Goal: Transaction & Acquisition: Purchase product/service

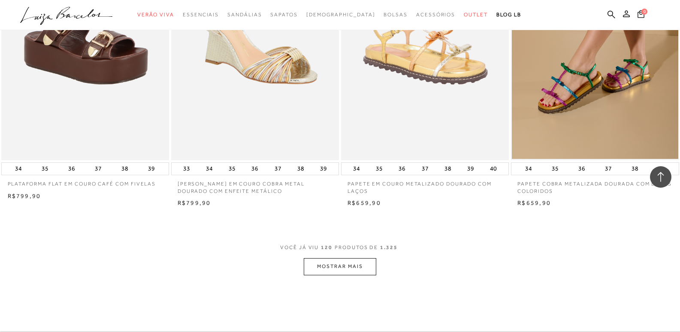
scroll to position [9137, 0]
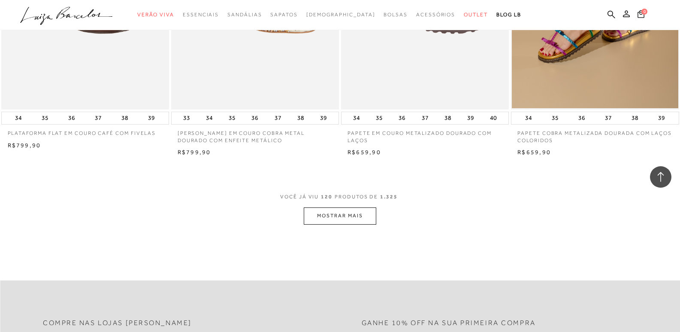
click at [325, 224] on button "MOSTRAR MAIS" at bounding box center [340, 215] width 72 height 17
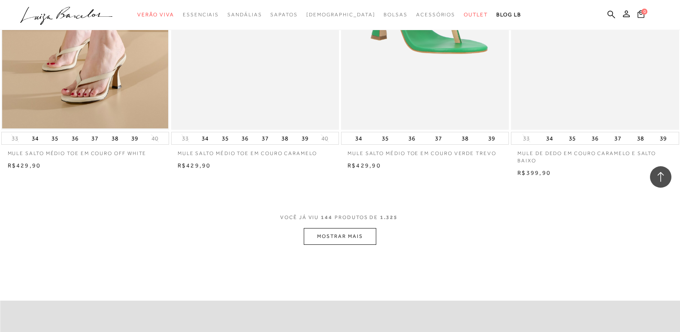
scroll to position [10981, 0]
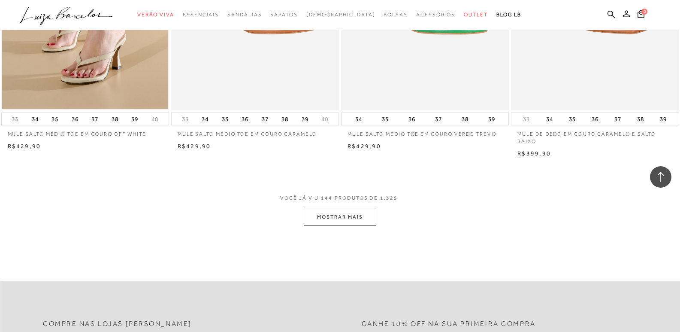
click at [341, 225] on button "MOSTRAR MAIS" at bounding box center [340, 216] width 72 height 17
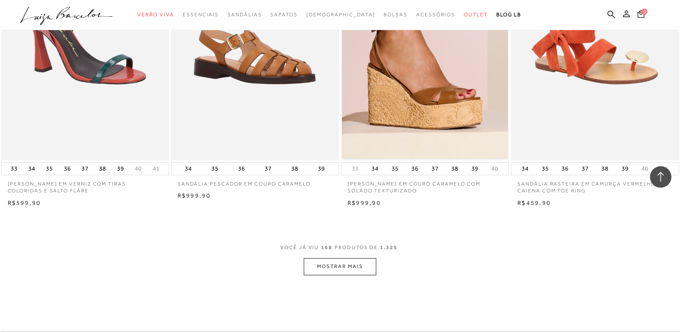
scroll to position [12826, 0]
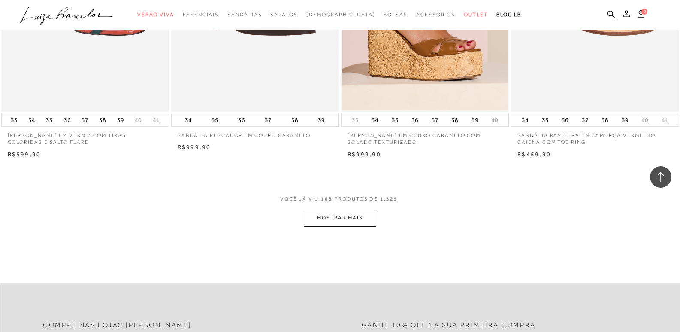
click at [338, 226] on button "MOSTRAR MAIS" at bounding box center [340, 217] width 72 height 17
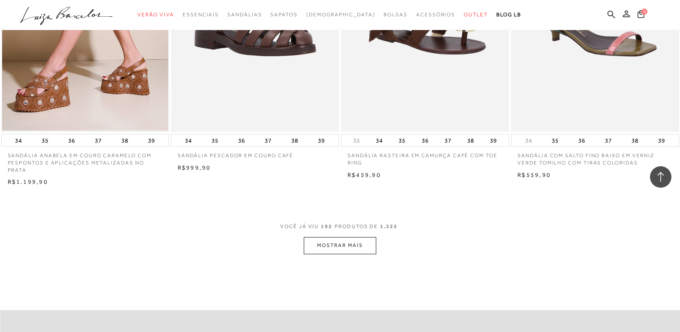
scroll to position [14670, 0]
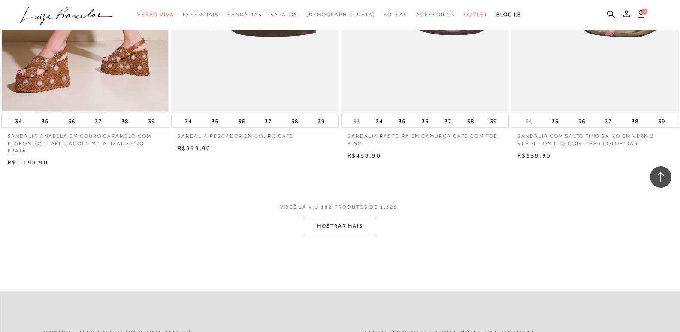
click at [351, 234] on button "MOSTRAR MAIS" at bounding box center [340, 225] width 72 height 17
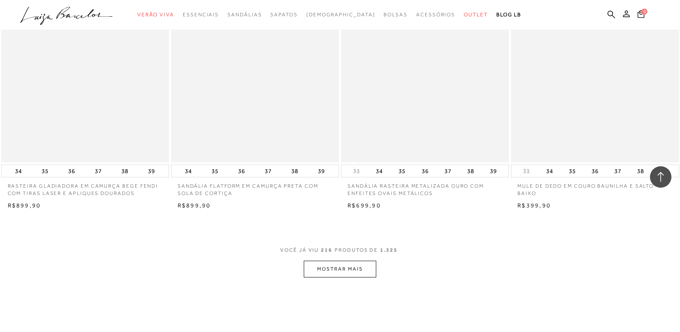
scroll to position [16558, 0]
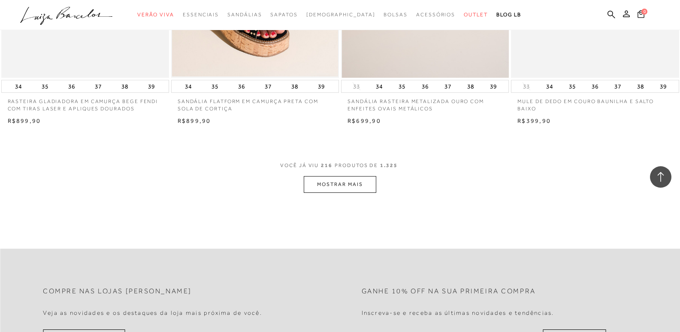
click at [369, 193] on button "MOSTRAR MAIS" at bounding box center [340, 184] width 72 height 17
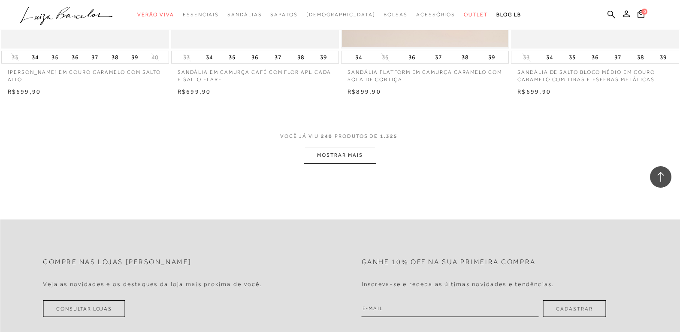
scroll to position [18445, 0]
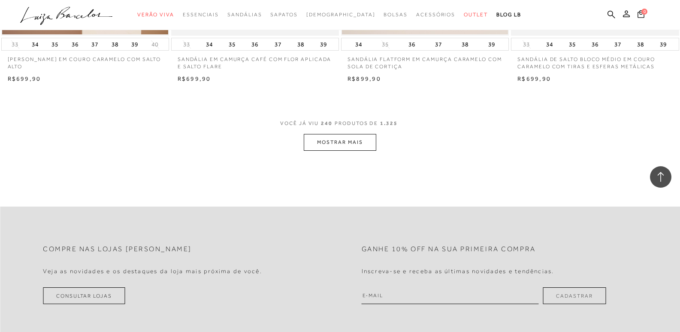
click at [359, 151] on button "MOSTRAR MAIS" at bounding box center [340, 142] width 72 height 17
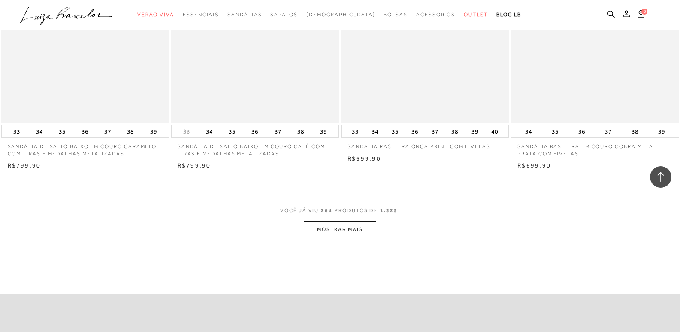
scroll to position [20247, 0]
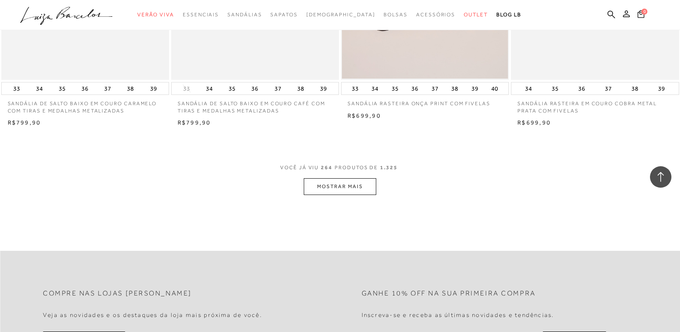
click at [322, 195] on button "MOSTRAR MAIS" at bounding box center [340, 186] width 72 height 17
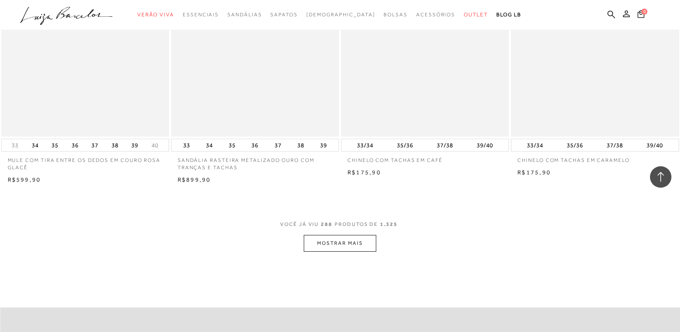
scroll to position [22048, 0]
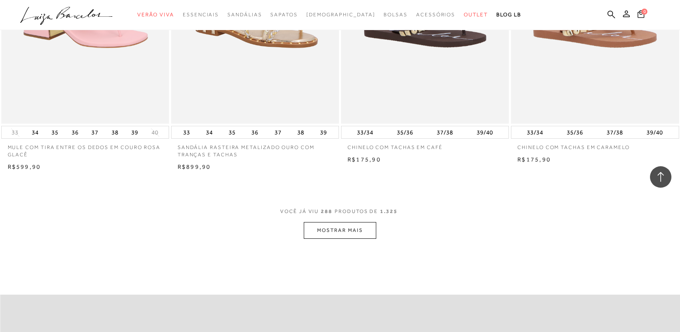
click at [325, 239] on button "MOSTRAR MAIS" at bounding box center [340, 230] width 72 height 17
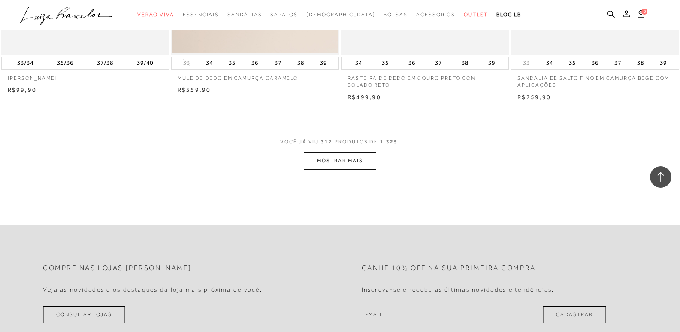
scroll to position [23979, 0]
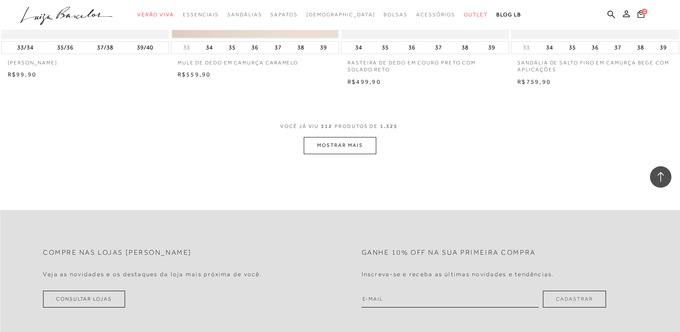
click at [323, 154] on button "MOSTRAR MAIS" at bounding box center [340, 145] width 72 height 17
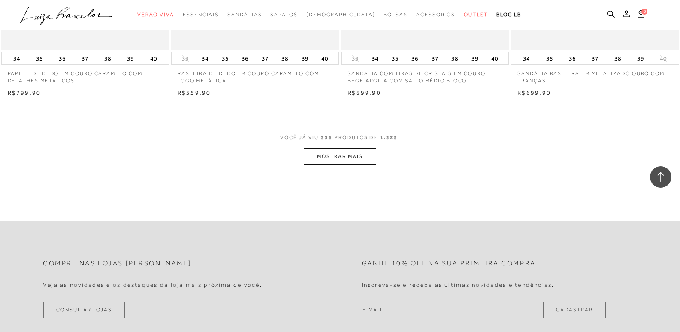
scroll to position [25823, 0]
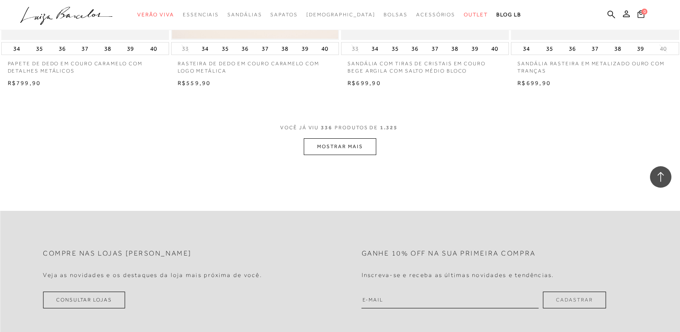
click at [308, 155] on button "MOSTRAR MAIS" at bounding box center [340, 146] width 72 height 17
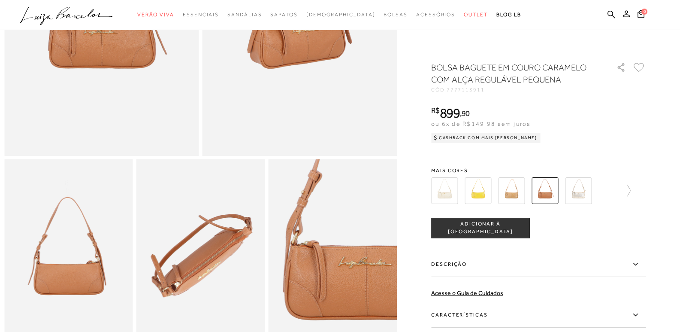
scroll to position [300, 0]
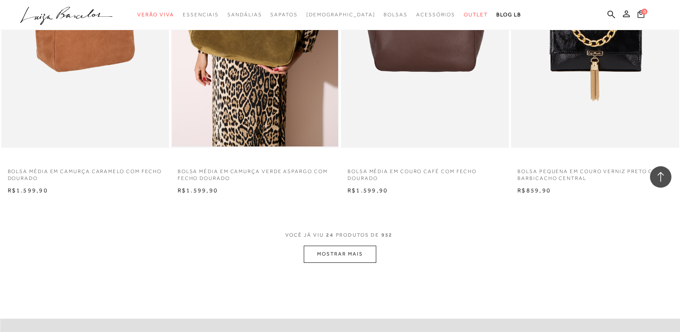
scroll to position [1716, 0]
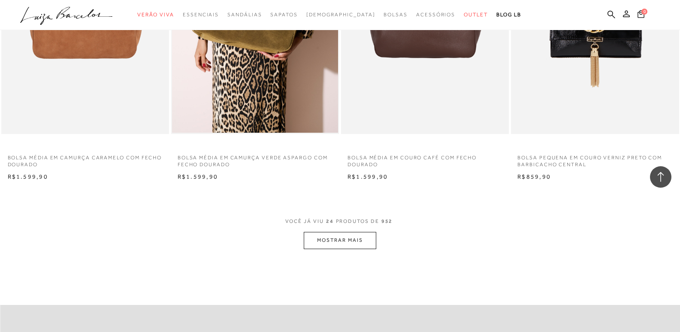
click at [338, 241] on button "MOSTRAR MAIS" at bounding box center [340, 240] width 72 height 17
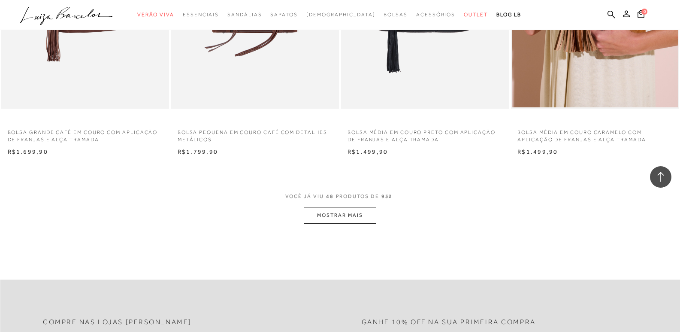
scroll to position [3646, 0]
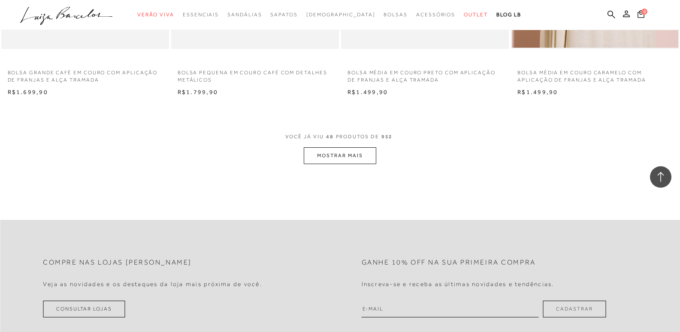
click at [364, 157] on button "MOSTRAR MAIS" at bounding box center [340, 155] width 72 height 17
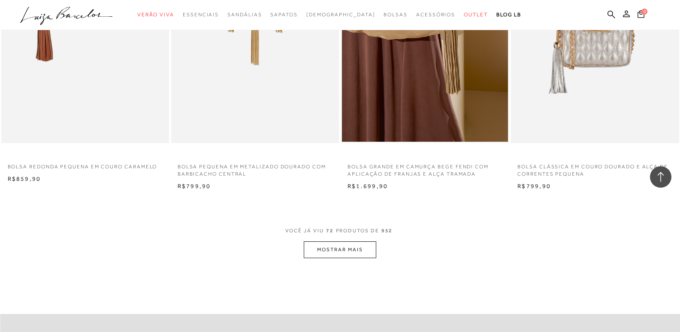
scroll to position [5491, 0]
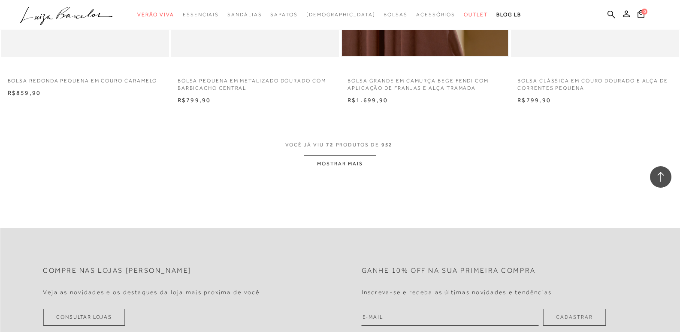
click at [326, 167] on button "MOSTRAR MAIS" at bounding box center [340, 163] width 72 height 17
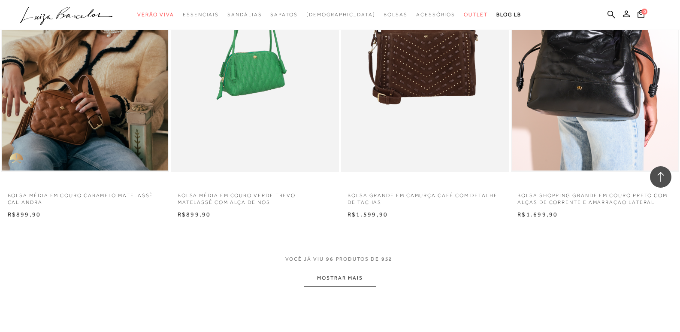
scroll to position [7207, 0]
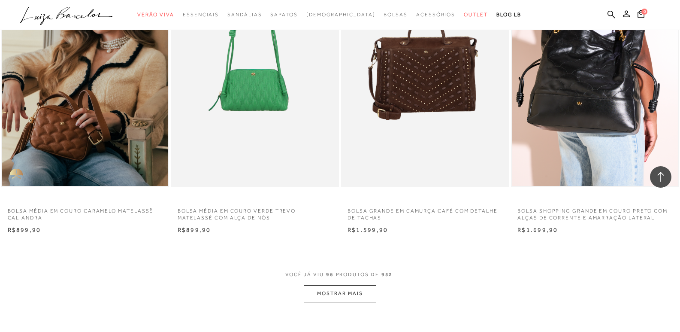
click at [356, 295] on button "MOSTRAR MAIS" at bounding box center [340, 293] width 72 height 17
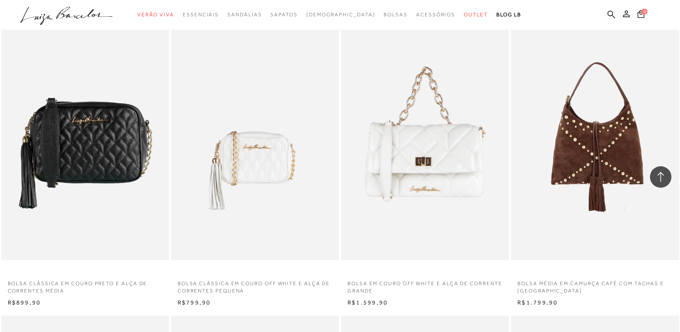
scroll to position [8365, 0]
